Goal: Find specific page/section: Find specific page/section

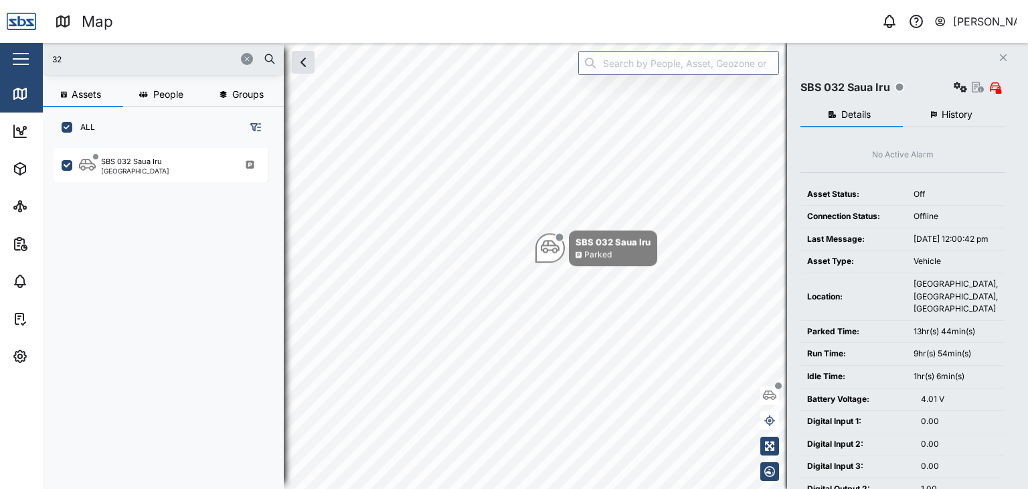
scroll to position [324, 209]
drag, startPoint x: 0, startPoint y: 0, endPoint x: 2, endPoint y: 58, distance: 57.6
click at [2, 58] on div "Map 0 [PERSON_NAME] Close Map Dashboard Assets ATS Camera Generator Personnel T…" at bounding box center [514, 244] width 1028 height 489
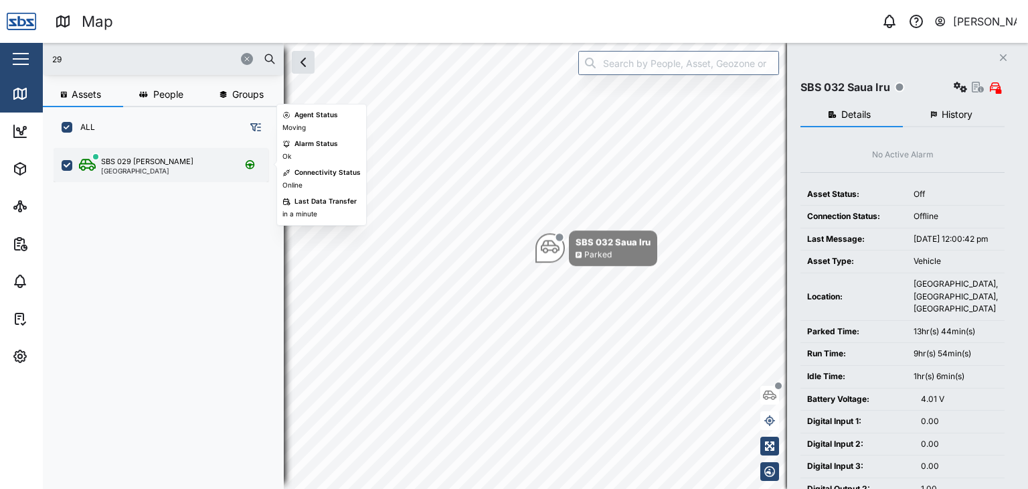
click at [147, 165] on div "SBS 029 [PERSON_NAME]" at bounding box center [147, 161] width 92 height 11
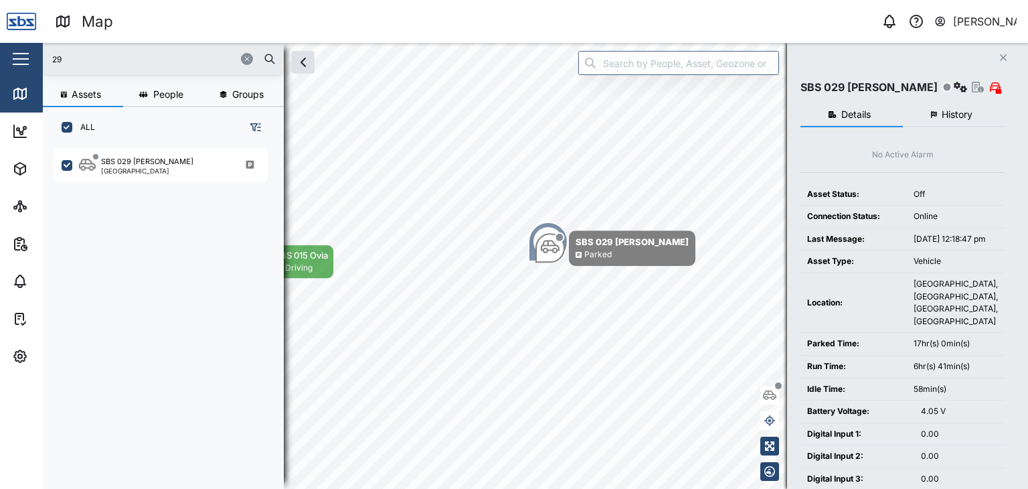
drag, startPoint x: 44, startPoint y: 60, endPoint x: 35, endPoint y: 62, distance: 8.1
click at [35, 62] on div "Map 0 [PERSON_NAME] Close Map Dashboard Assets ATS Camera Generator Personnel T…" at bounding box center [514, 244] width 1028 height 489
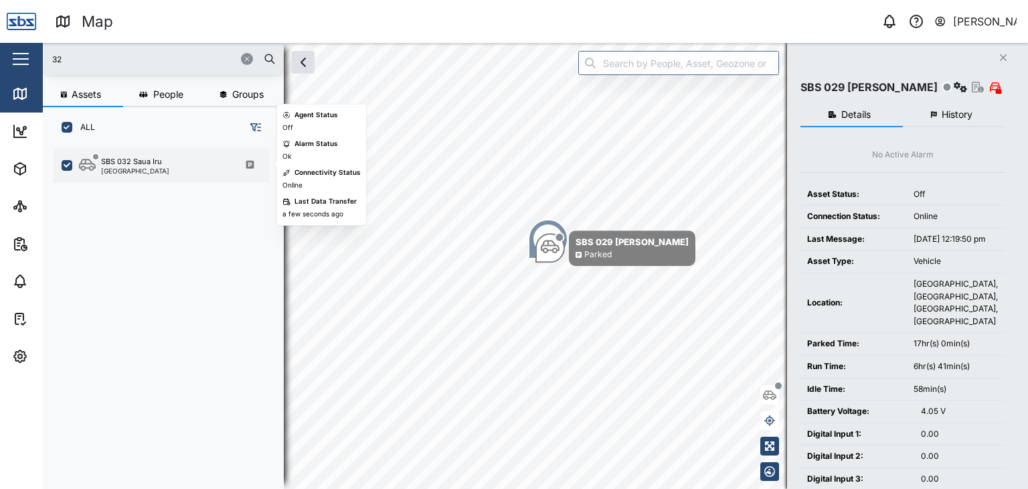
click at [133, 164] on div "SBS 032 Saua Iru" at bounding box center [131, 161] width 61 height 11
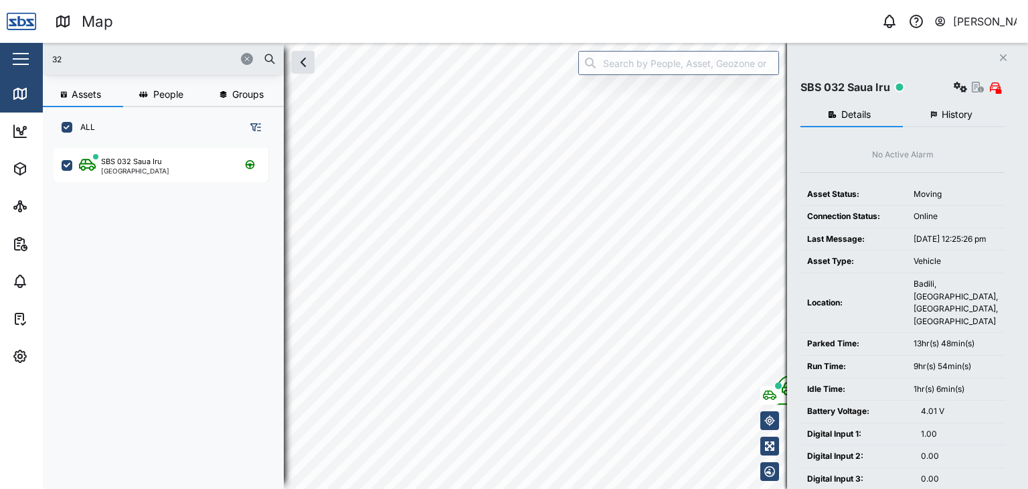
drag, startPoint x: 78, startPoint y: 60, endPoint x: 30, endPoint y: 56, distance: 47.6
click at [30, 56] on div "Map 0 [PERSON_NAME] Close Map Dashboard Assets ATS Camera Generator Personnel T…" at bounding box center [514, 244] width 1028 height 489
type input "3"
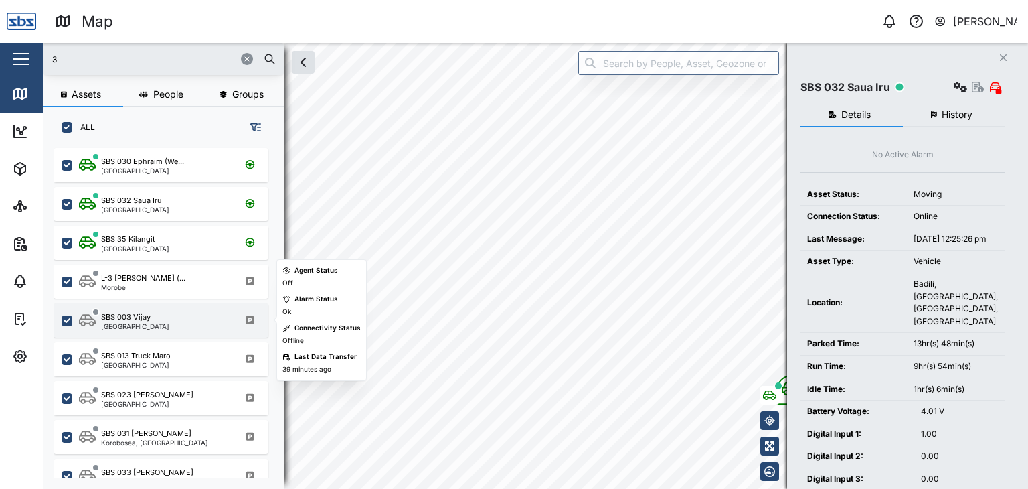
click at [139, 323] on div "[GEOGRAPHIC_DATA]" at bounding box center [135, 326] width 68 height 7
